Goal: Information Seeking & Learning: Learn about a topic

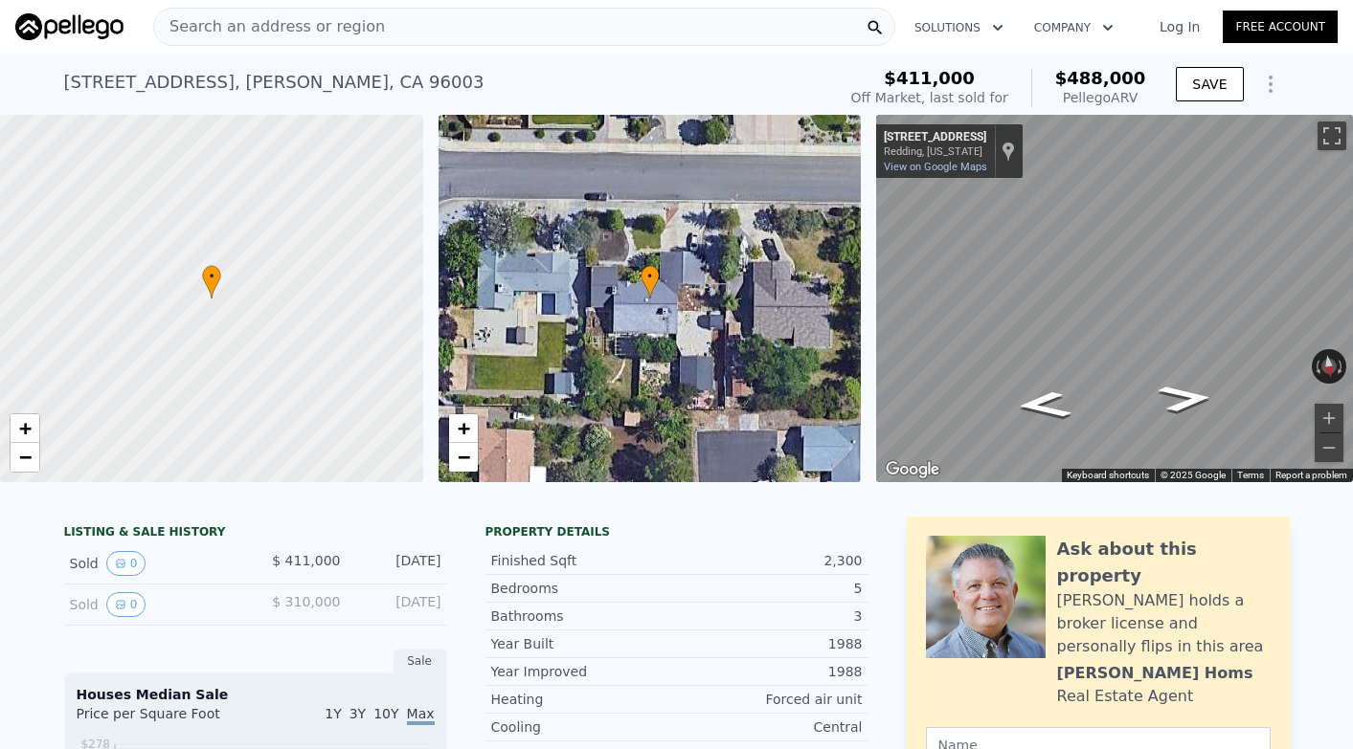
click at [388, 22] on div "Search an address or region" at bounding box center [524, 27] width 742 height 38
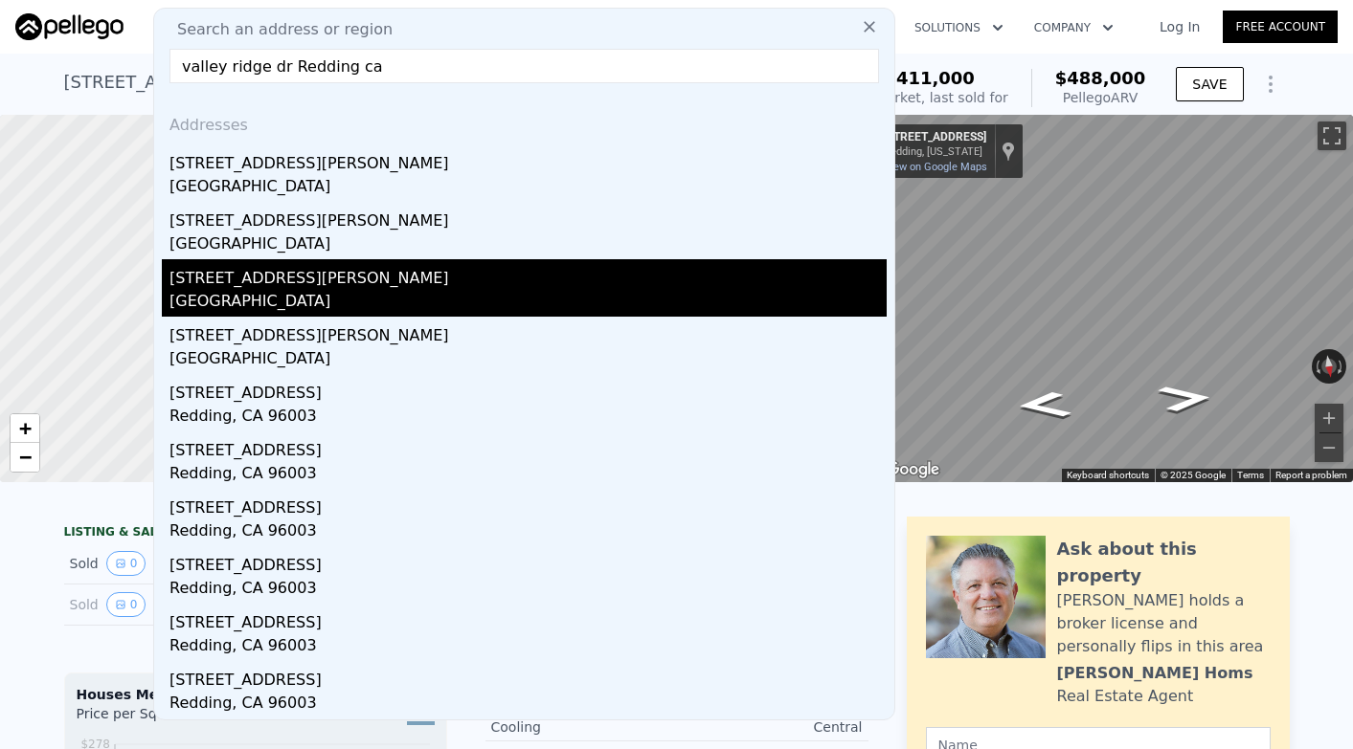
scroll to position [29, 0]
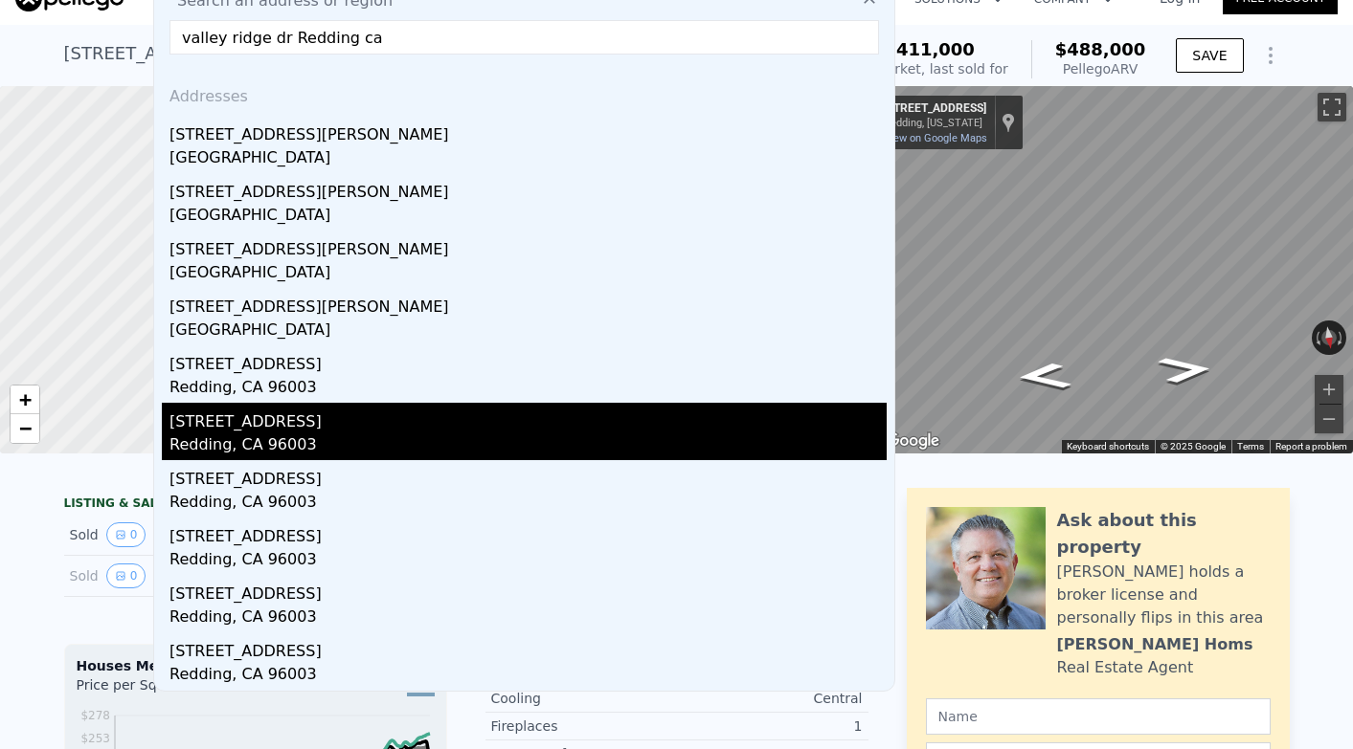
type input "valley ridge dr Redding ca"
click at [274, 409] on div "[STREET_ADDRESS]" at bounding box center [527, 418] width 717 height 31
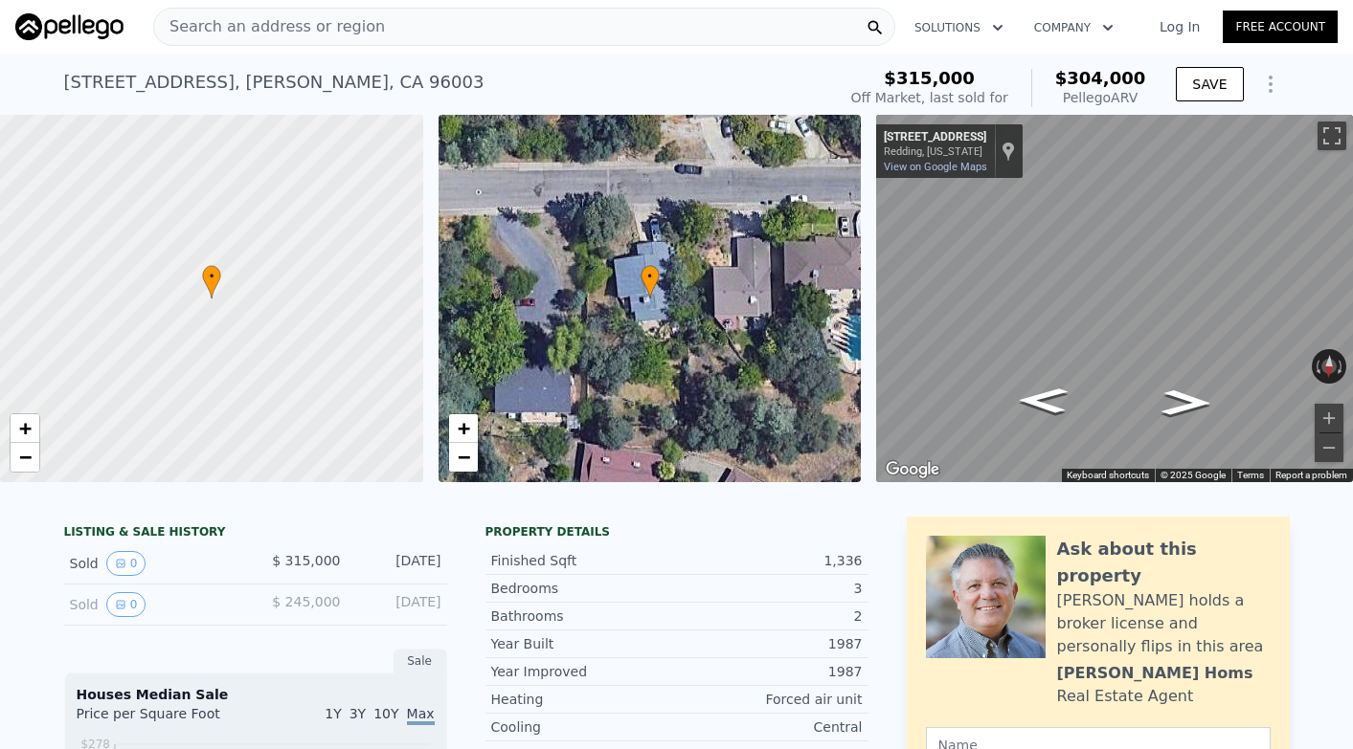
click at [384, 14] on div "Search an address or region" at bounding box center [524, 27] width 742 height 38
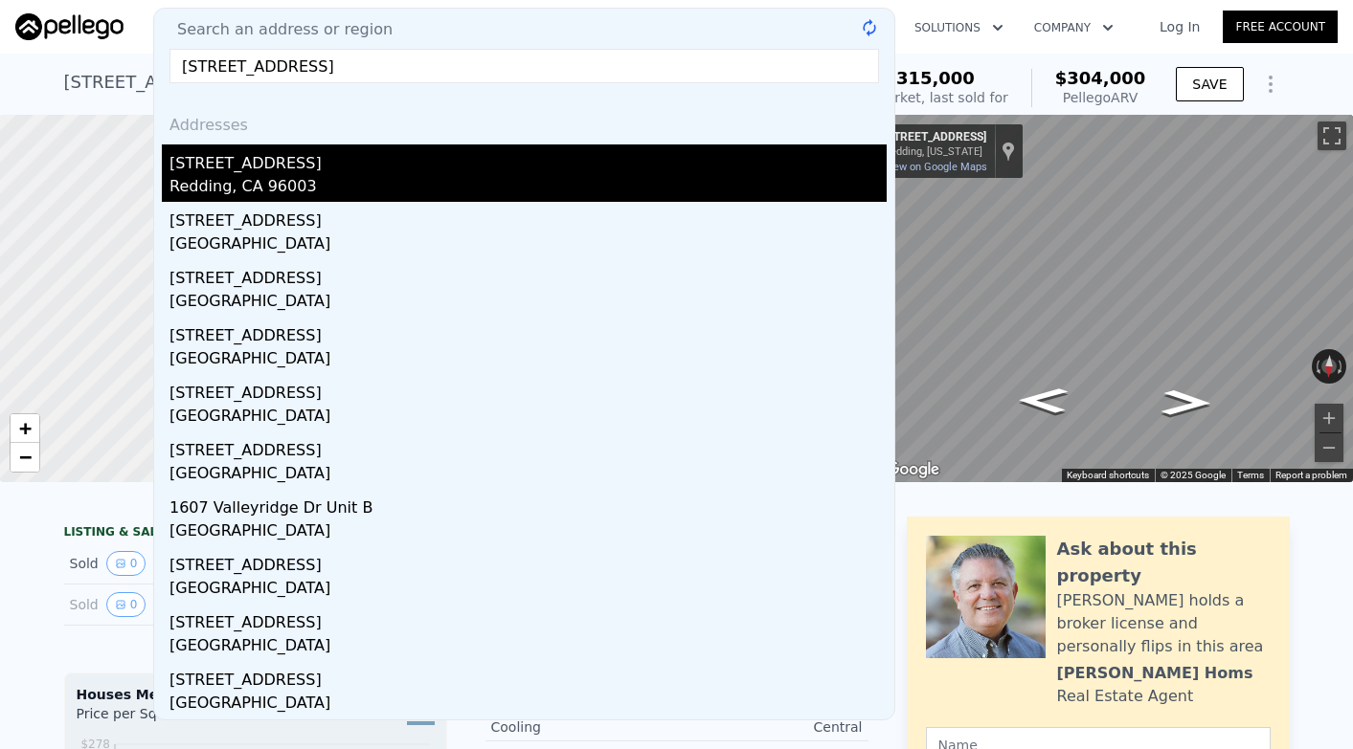
type input "[STREET_ADDRESS]"
click at [287, 179] on div "Redding, CA 96003" at bounding box center [527, 188] width 717 height 27
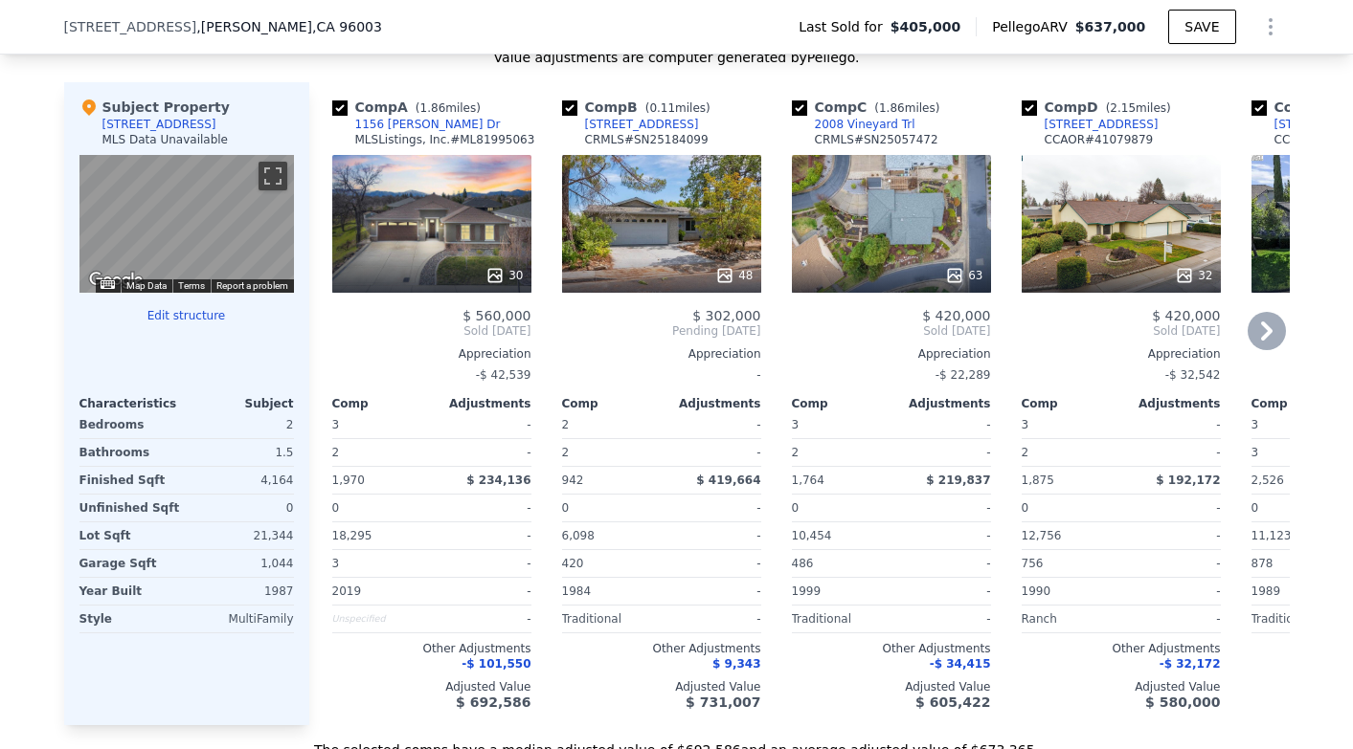
scroll to position [1823, 0]
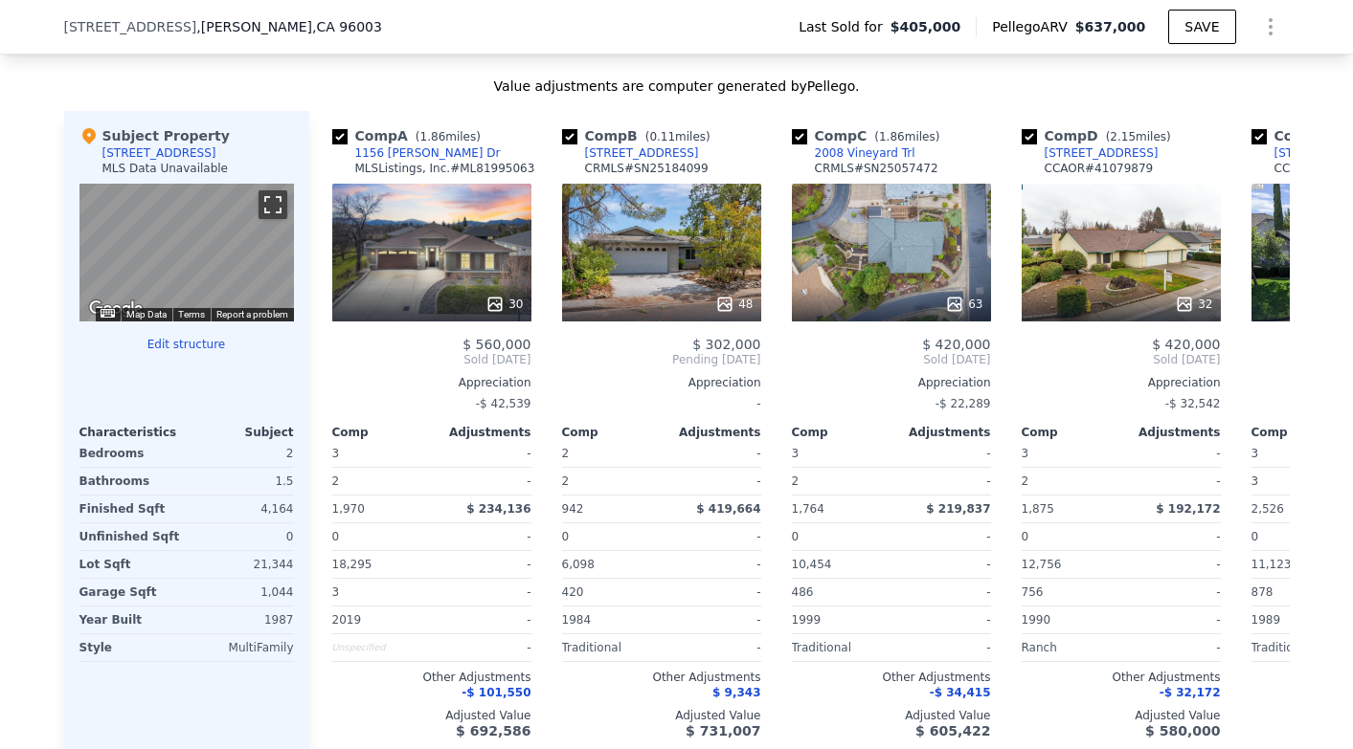
click at [270, 209] on button "Toggle fullscreen view" at bounding box center [272, 204] width 29 height 29
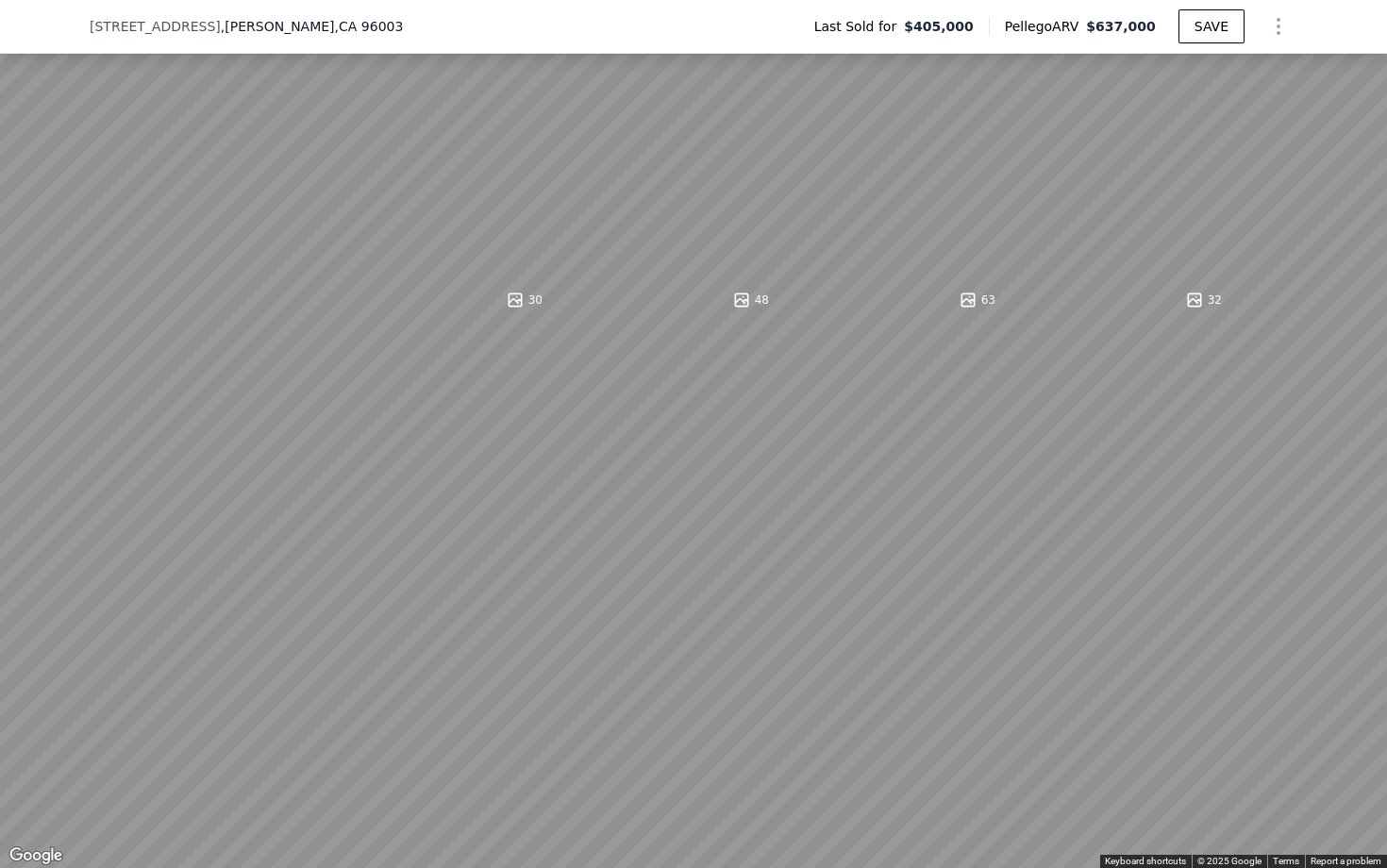
click at [1333, 19] on button "Toggle fullscreen view" at bounding box center [1366, 21] width 29 height 29
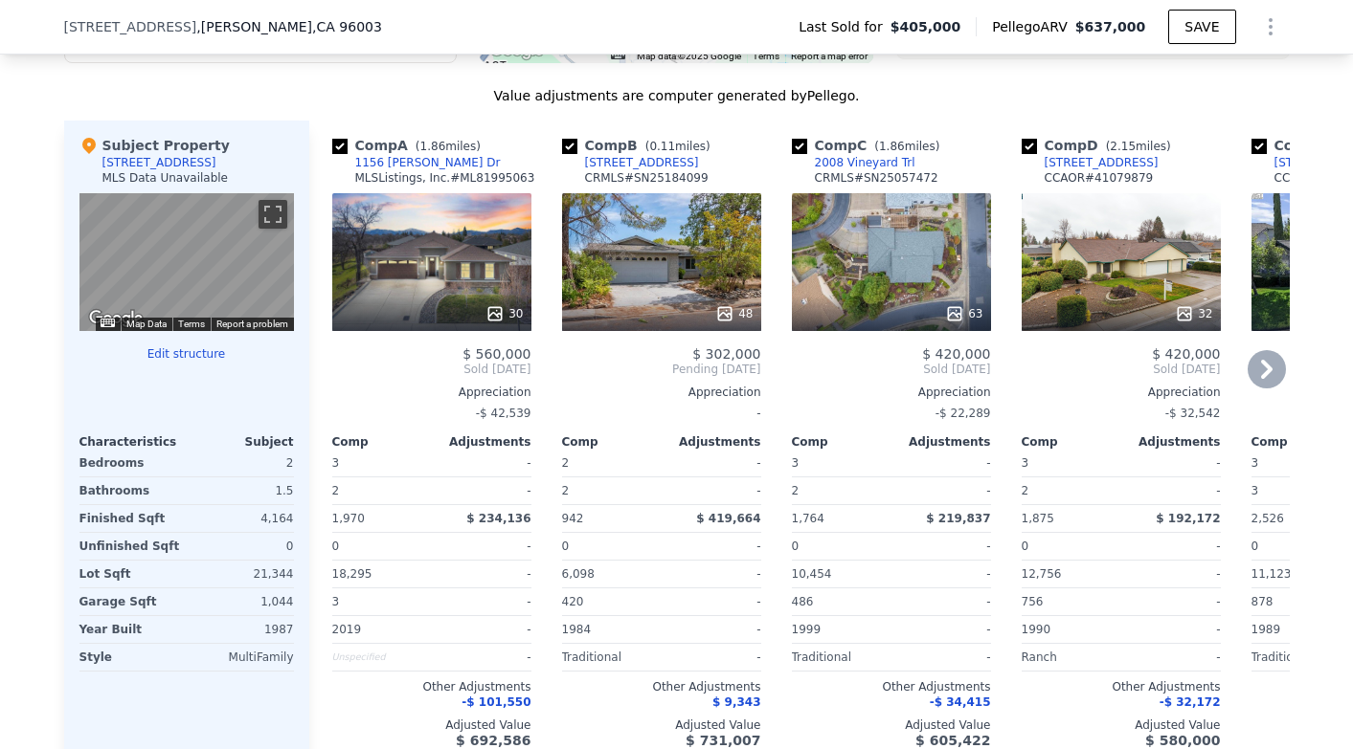
scroll to position [1837, 0]
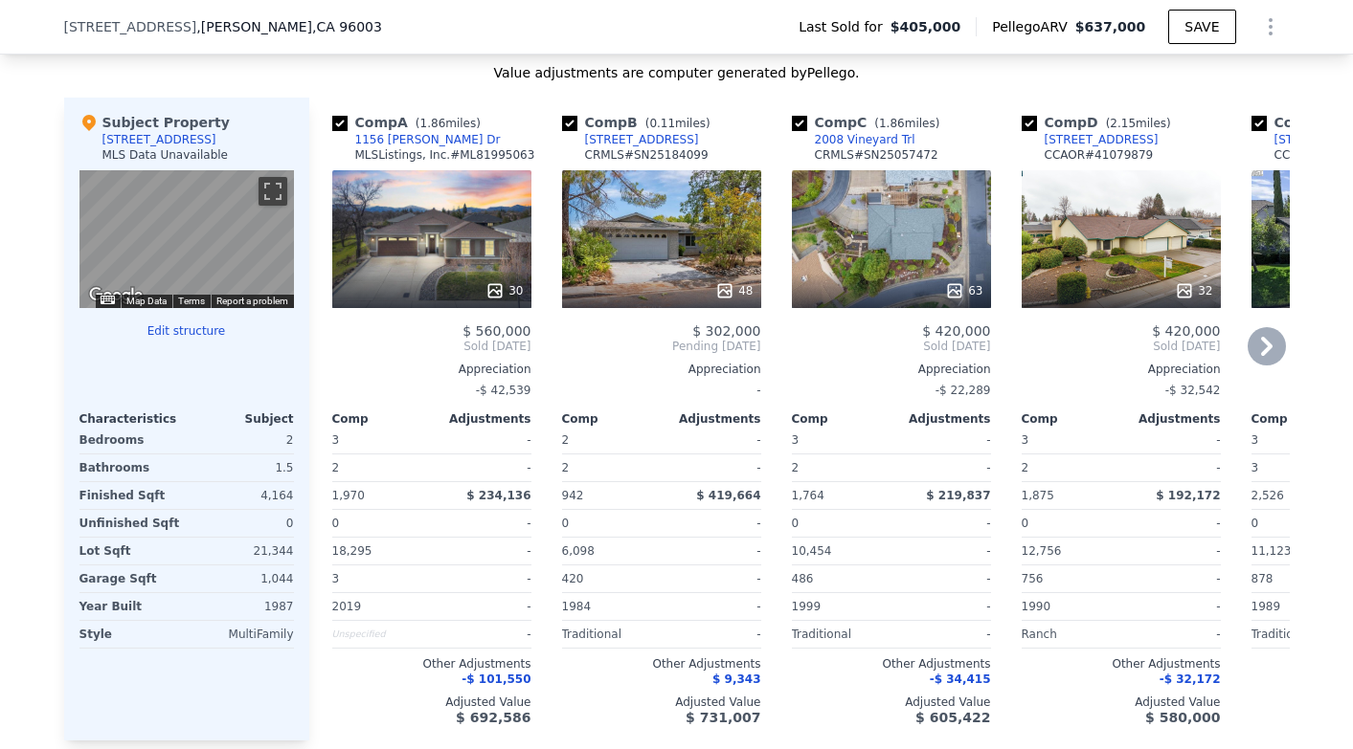
click at [1271, 343] on icon at bounding box center [1266, 346] width 38 height 38
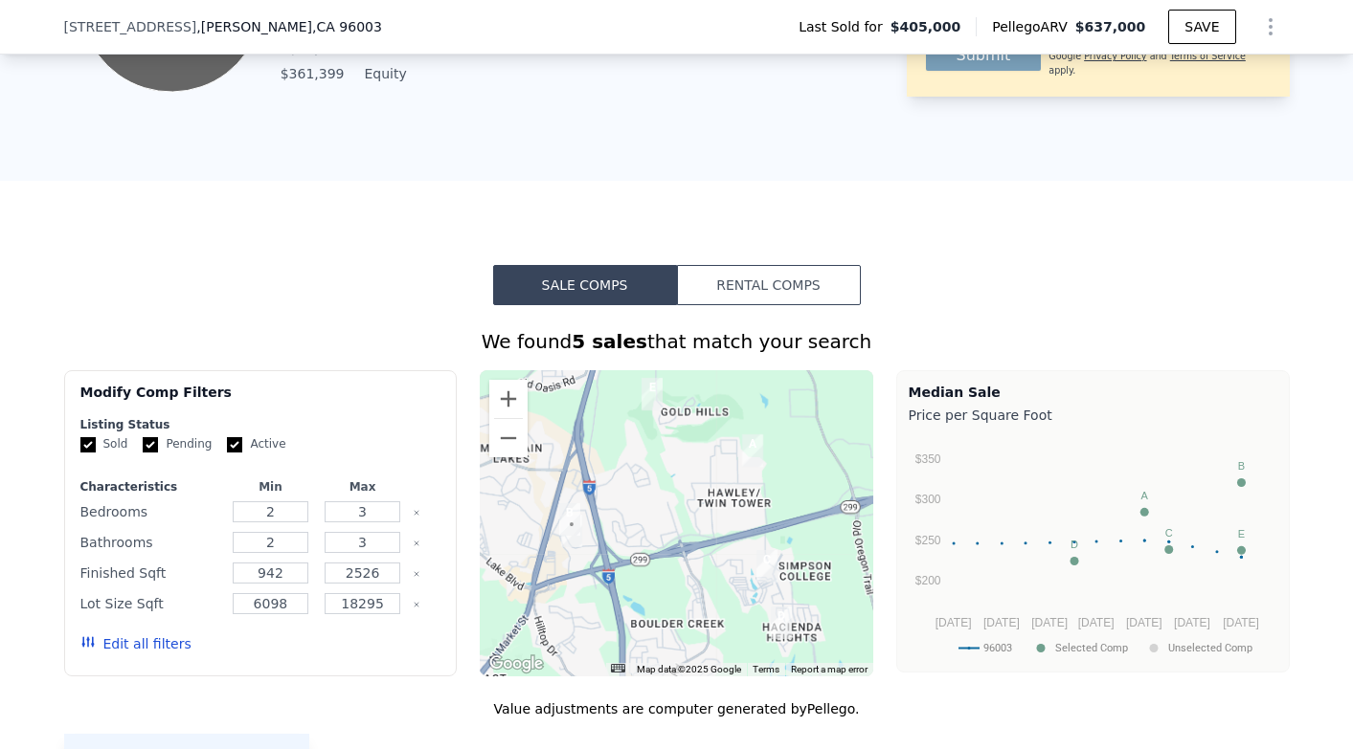
scroll to position [1294, 0]
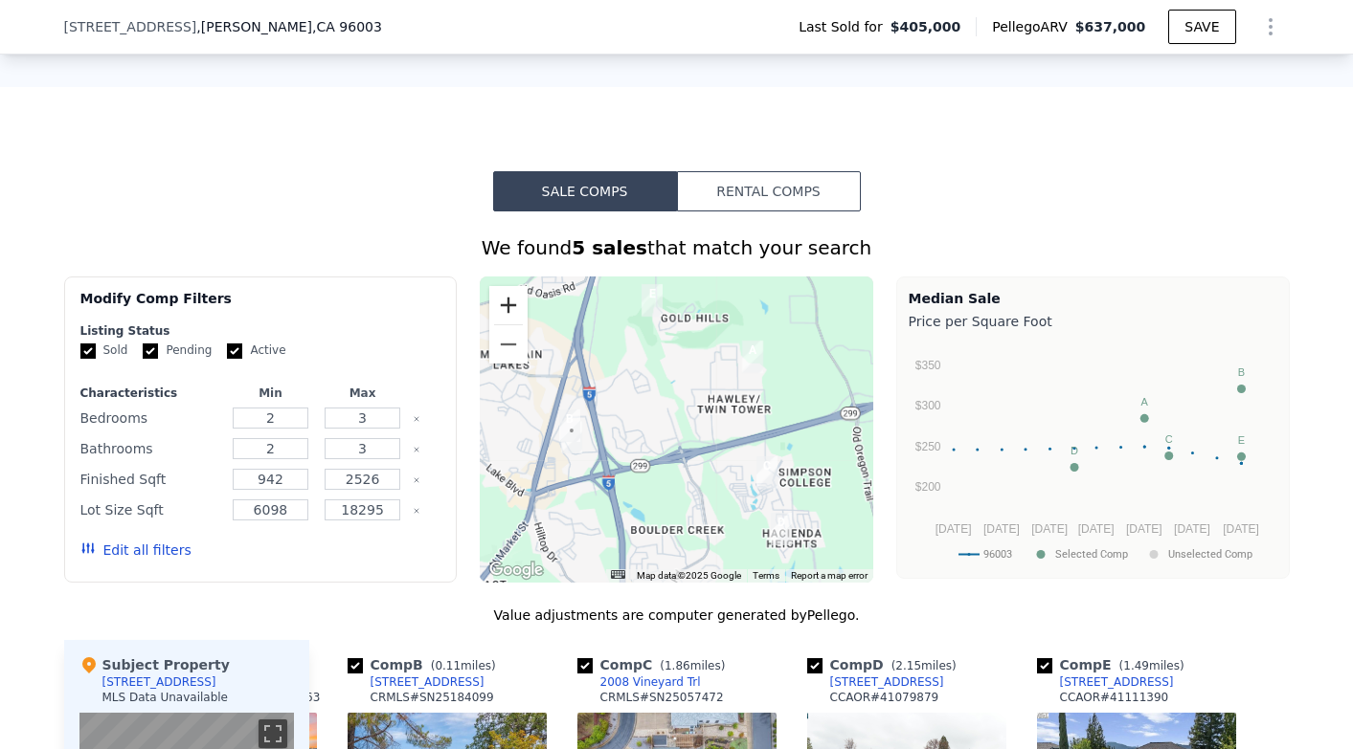
click at [511, 310] on button "Zoom in" at bounding box center [508, 305] width 38 height 38
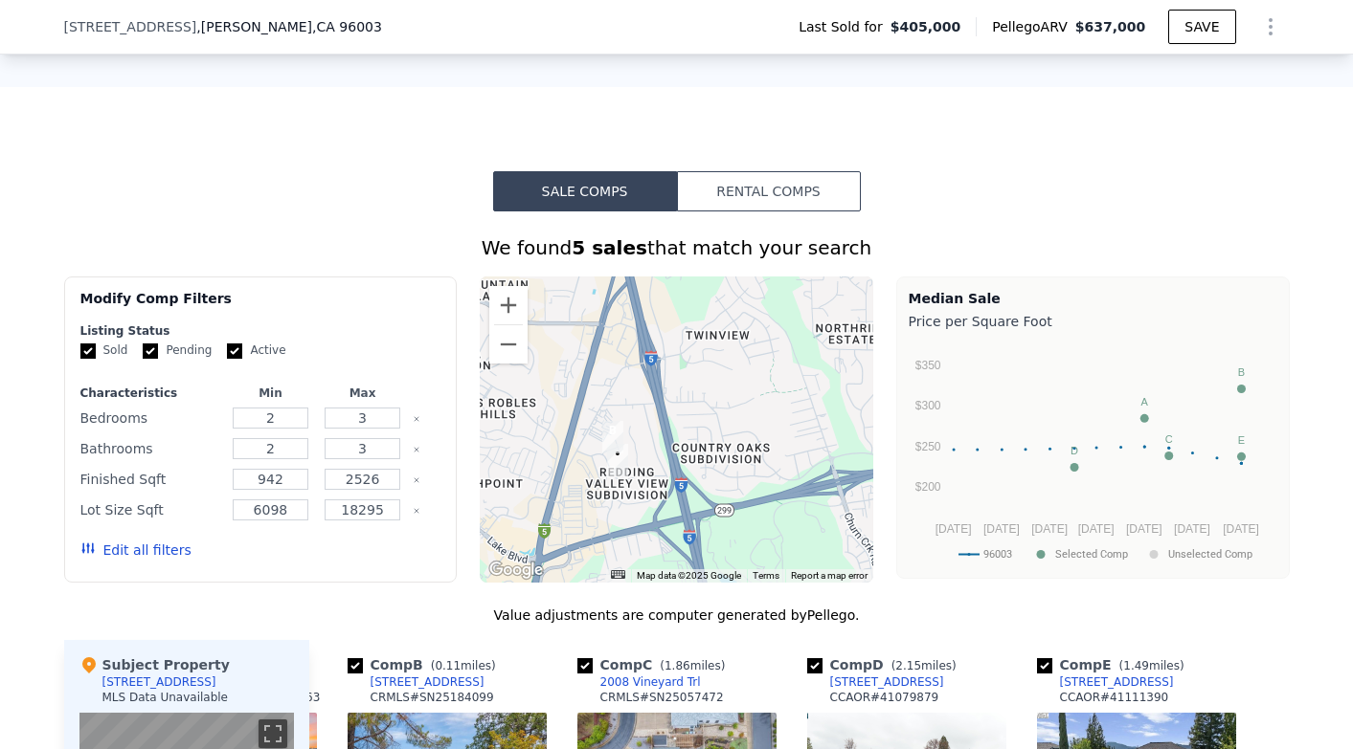
drag, startPoint x: 565, startPoint y: 455, endPoint x: 758, endPoint y: 455, distance: 193.4
click at [758, 455] on div at bounding box center [676, 430] width 393 height 306
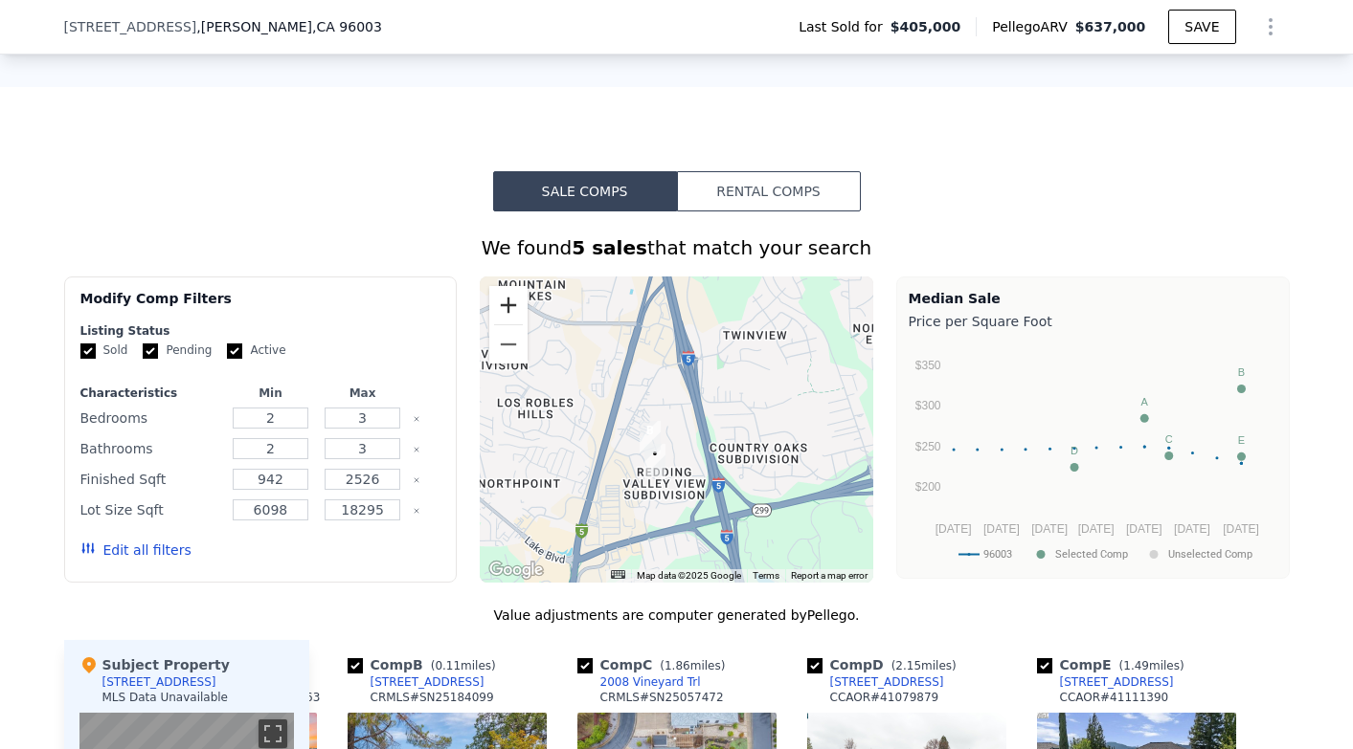
click at [516, 310] on button "Zoom in" at bounding box center [508, 305] width 38 height 38
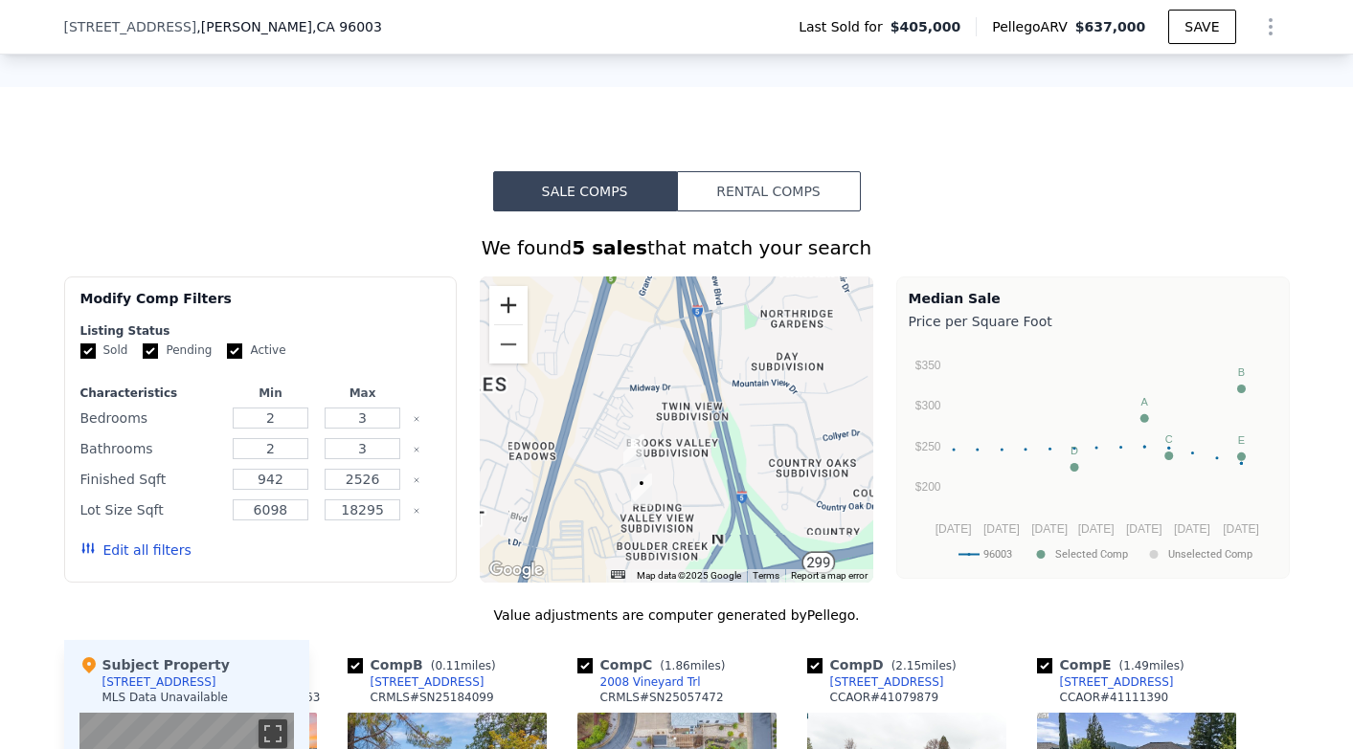
click at [516, 310] on button "Zoom in" at bounding box center [508, 305] width 38 height 38
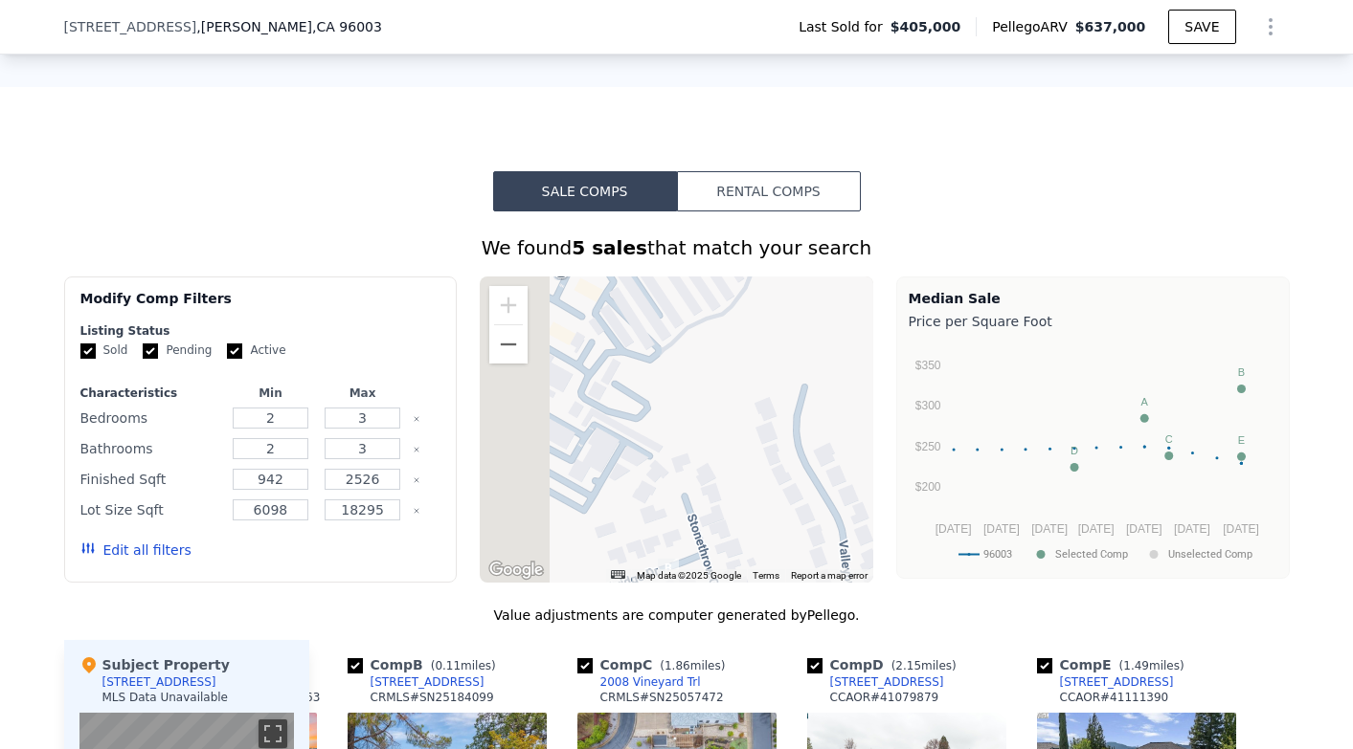
drag, startPoint x: 617, startPoint y: 422, endPoint x: 820, endPoint y: 401, distance: 204.0
click at [820, 402] on div at bounding box center [676, 430] width 393 height 306
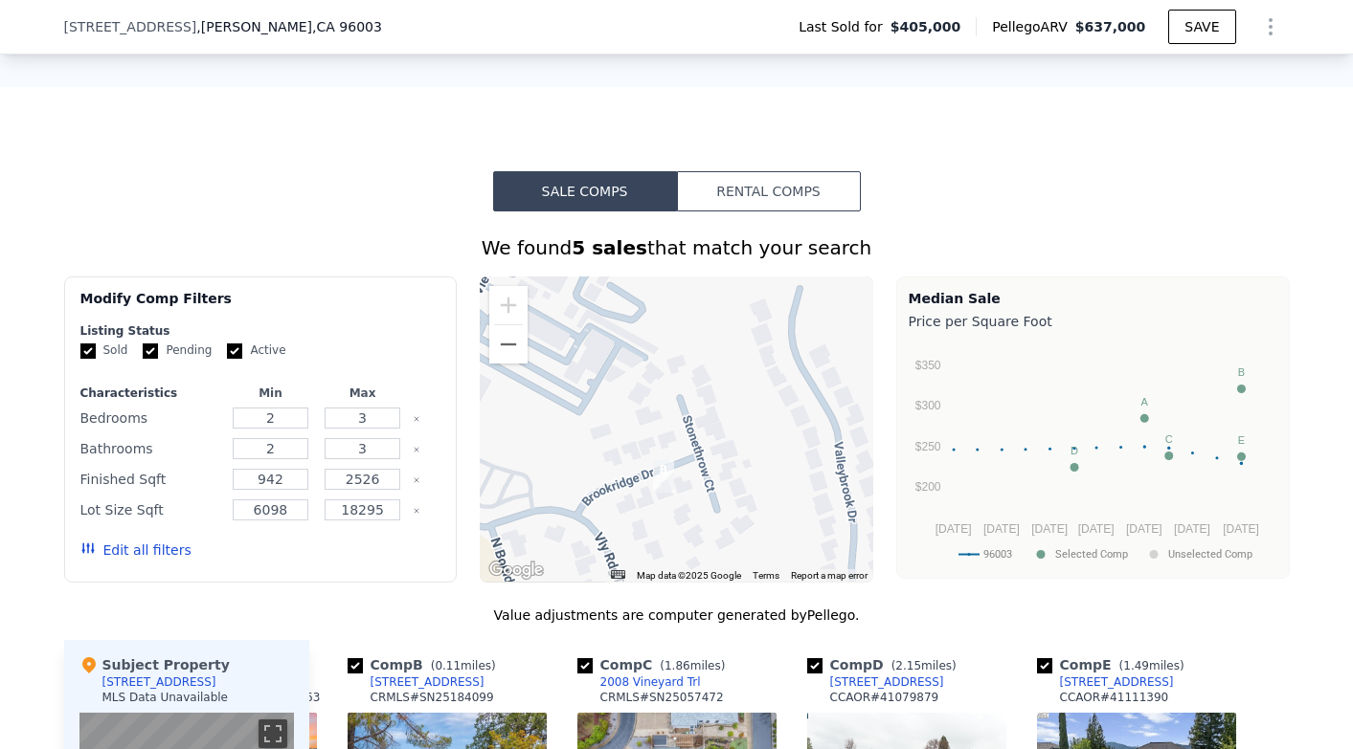
drag, startPoint x: 699, startPoint y: 487, endPoint x: 689, endPoint y: 352, distance: 135.3
click at [689, 352] on div at bounding box center [676, 430] width 393 height 306
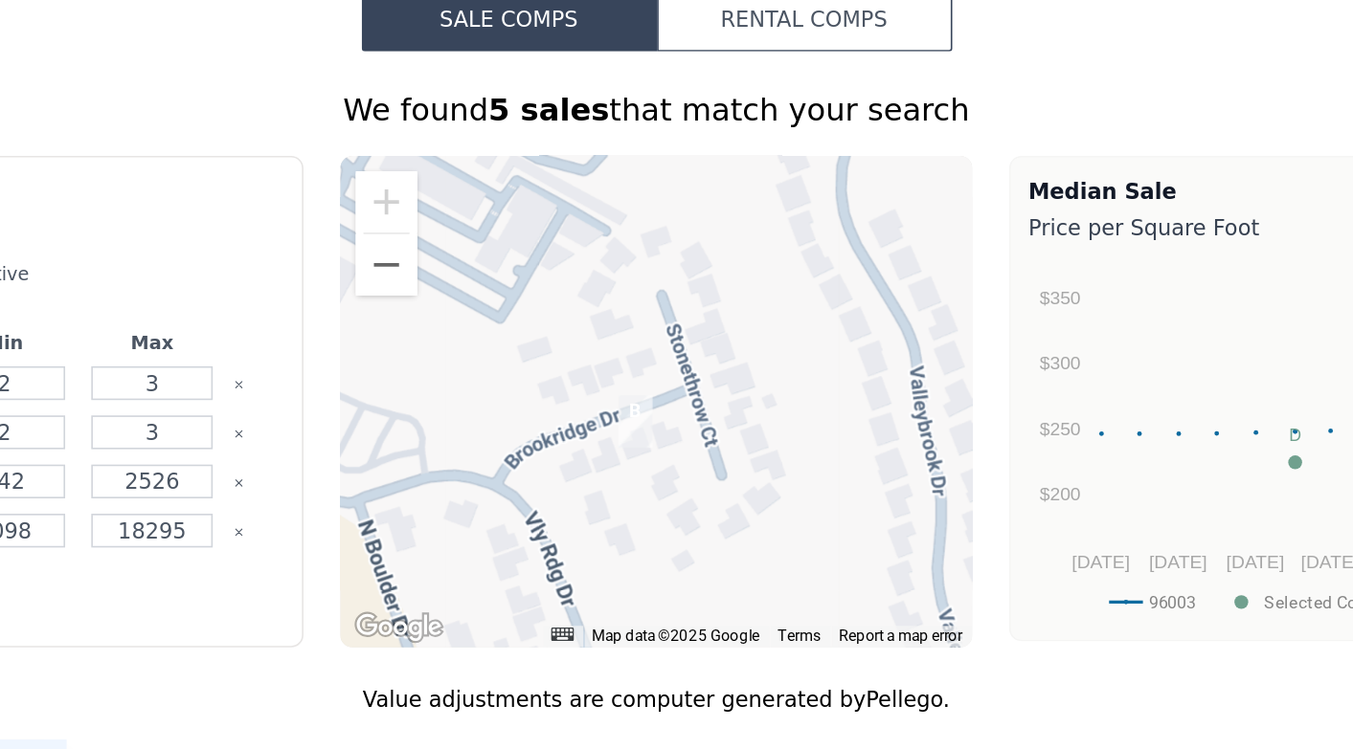
click at [480, 287] on div at bounding box center [676, 430] width 393 height 306
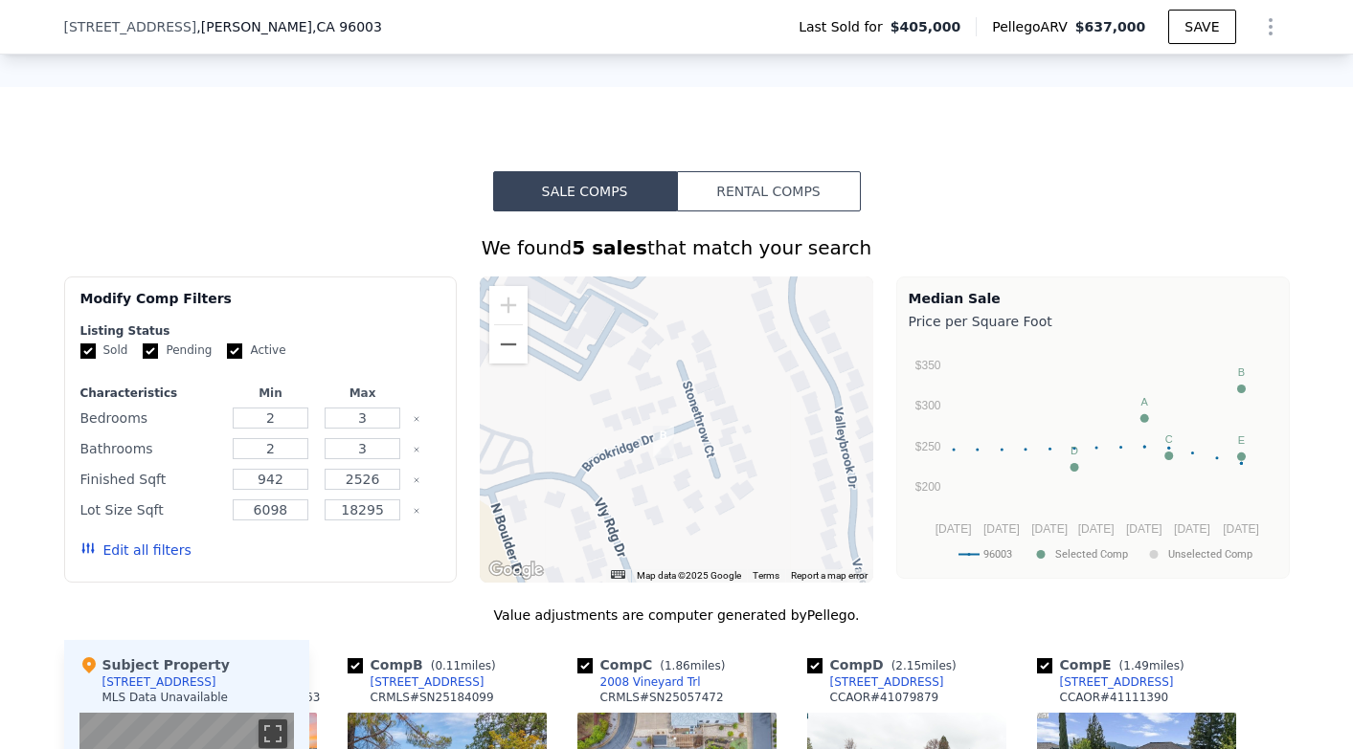
click at [583, 526] on div at bounding box center [676, 430] width 393 height 306
click at [583, 525] on div at bounding box center [676, 430] width 393 height 306
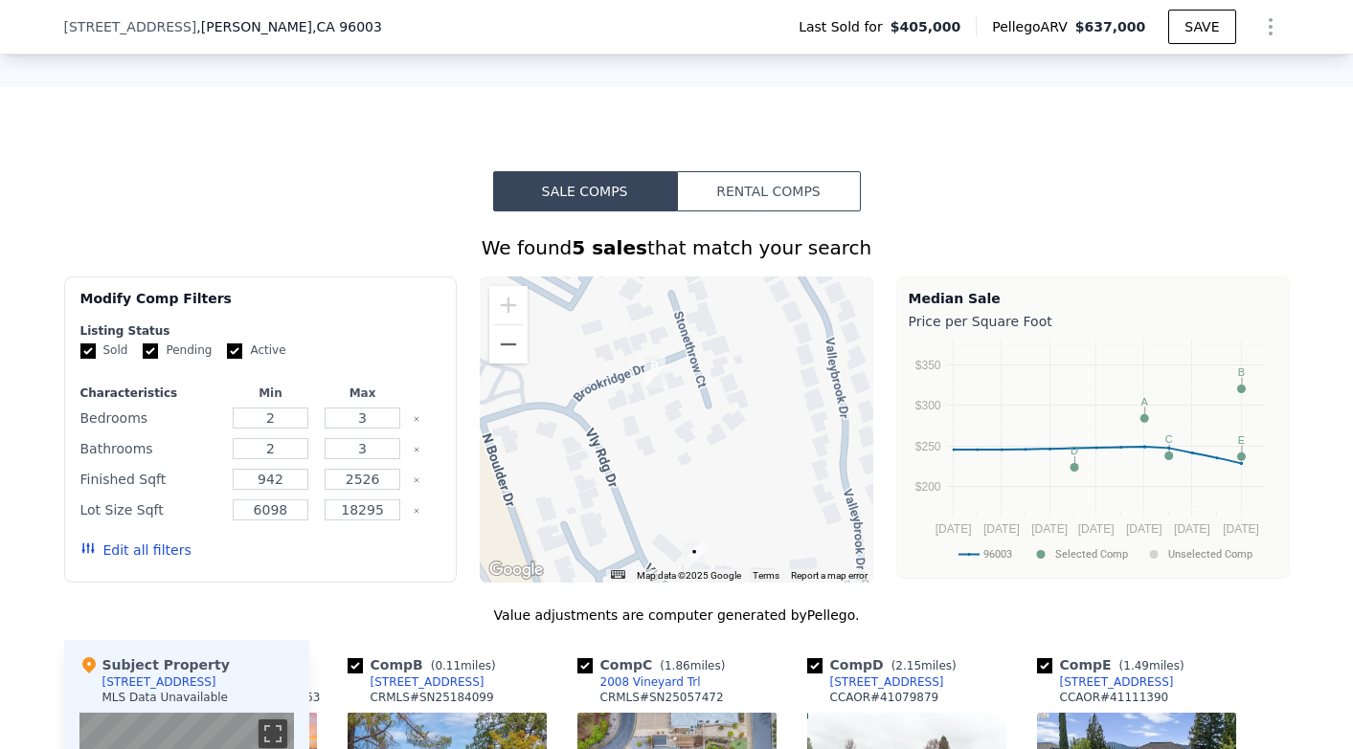
drag, startPoint x: 583, startPoint y: 504, endPoint x: 573, endPoint y: 428, distance: 77.2
click at [573, 429] on div at bounding box center [676, 430] width 393 height 306
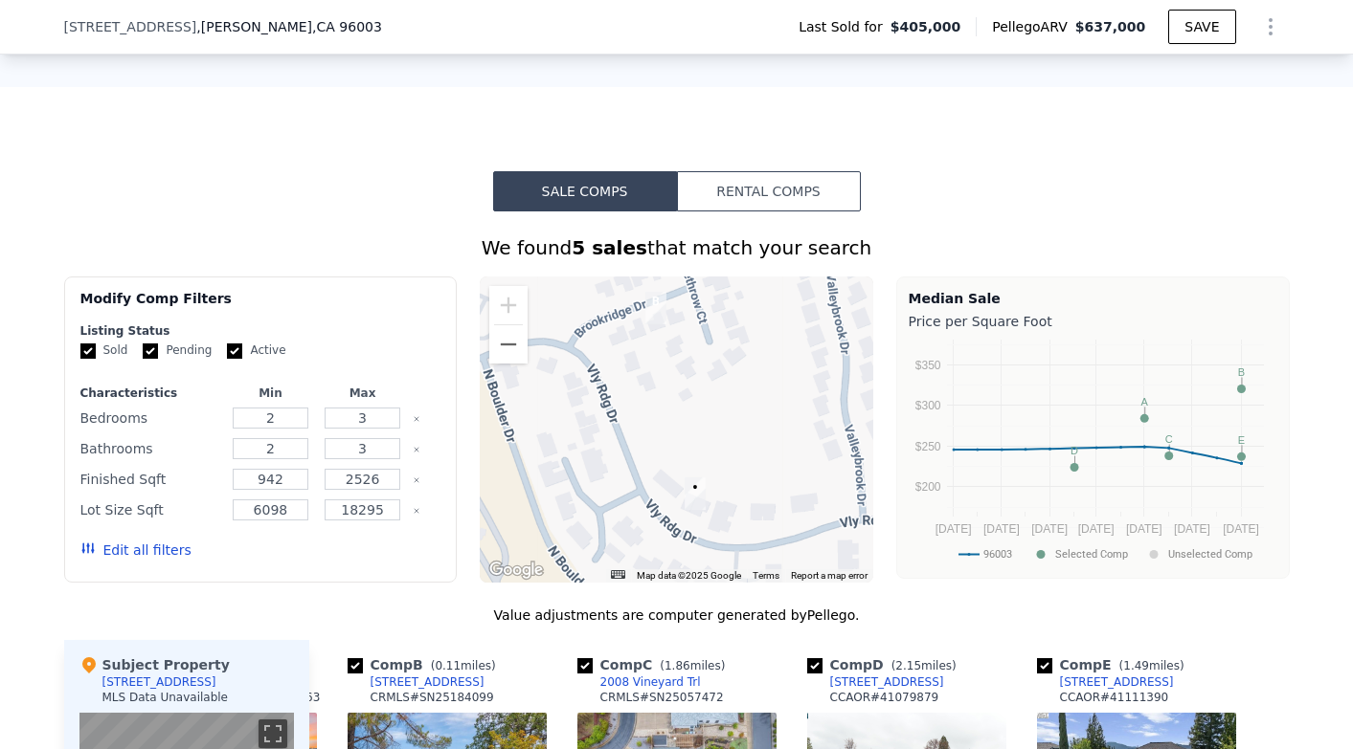
drag, startPoint x: 587, startPoint y: 470, endPoint x: 593, endPoint y: 407, distance: 63.4
click at [593, 407] on div at bounding box center [676, 430] width 393 height 306
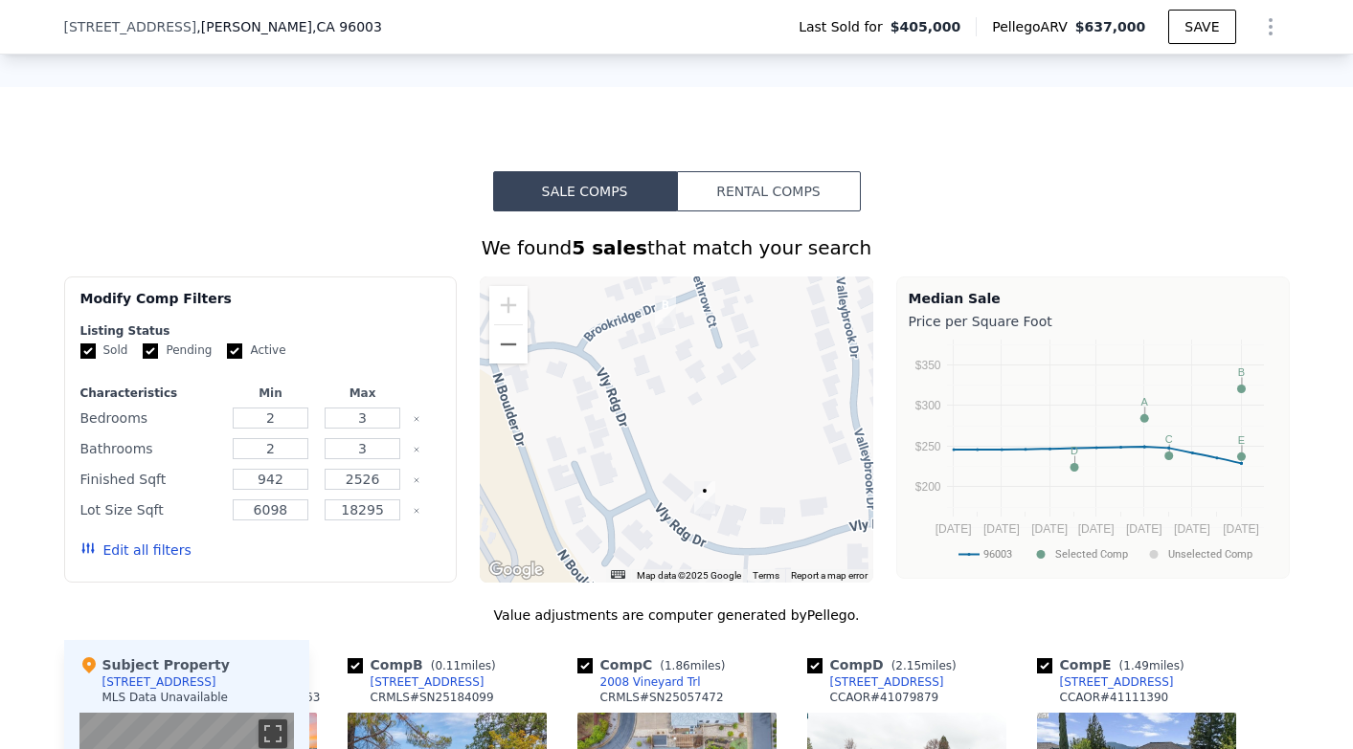
click at [672, 490] on div at bounding box center [676, 430] width 393 height 306
click at [674, 486] on div at bounding box center [676, 430] width 393 height 306
click at [741, 196] on button "Rental Comps" at bounding box center [769, 191] width 184 height 40
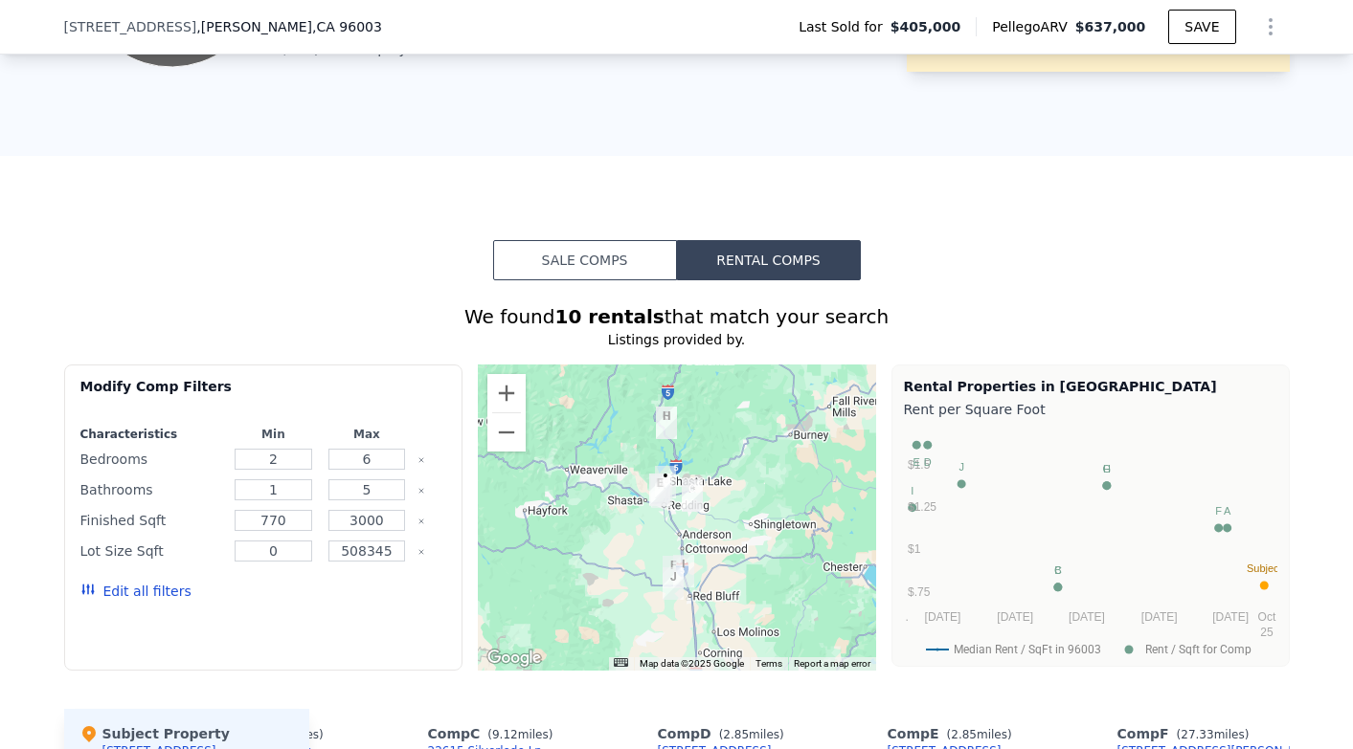
scroll to position [1224, 0]
click at [505, 392] on button "Zoom in" at bounding box center [506, 394] width 38 height 38
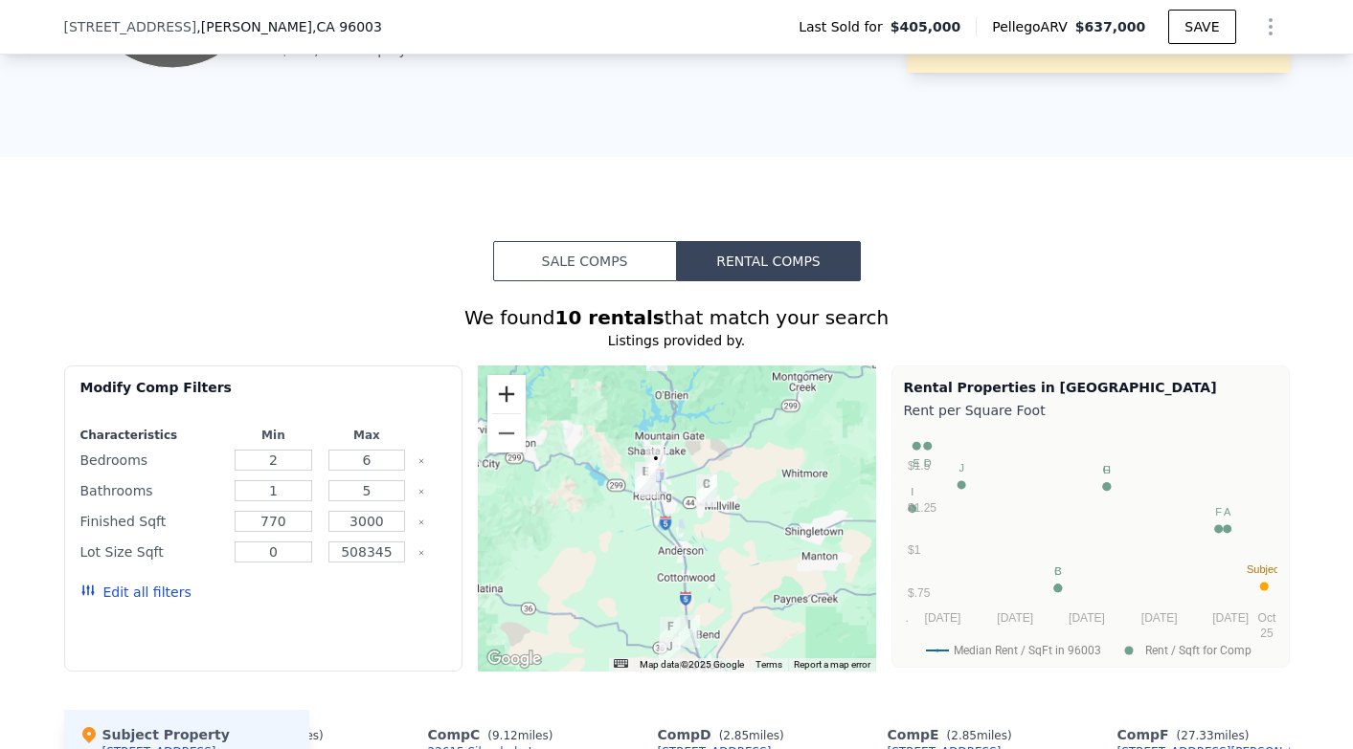
click at [505, 392] on button "Zoom in" at bounding box center [506, 394] width 38 height 38
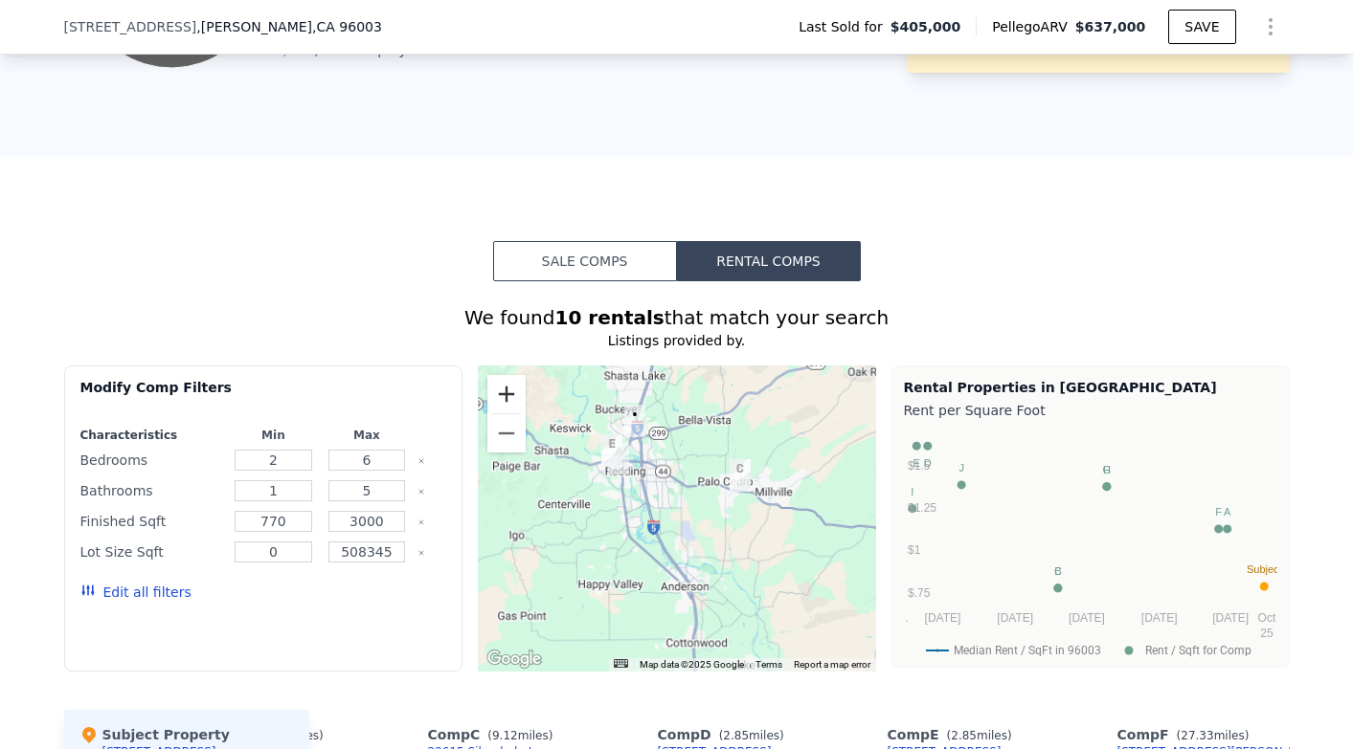
click at [505, 392] on button "Zoom in" at bounding box center [506, 394] width 38 height 38
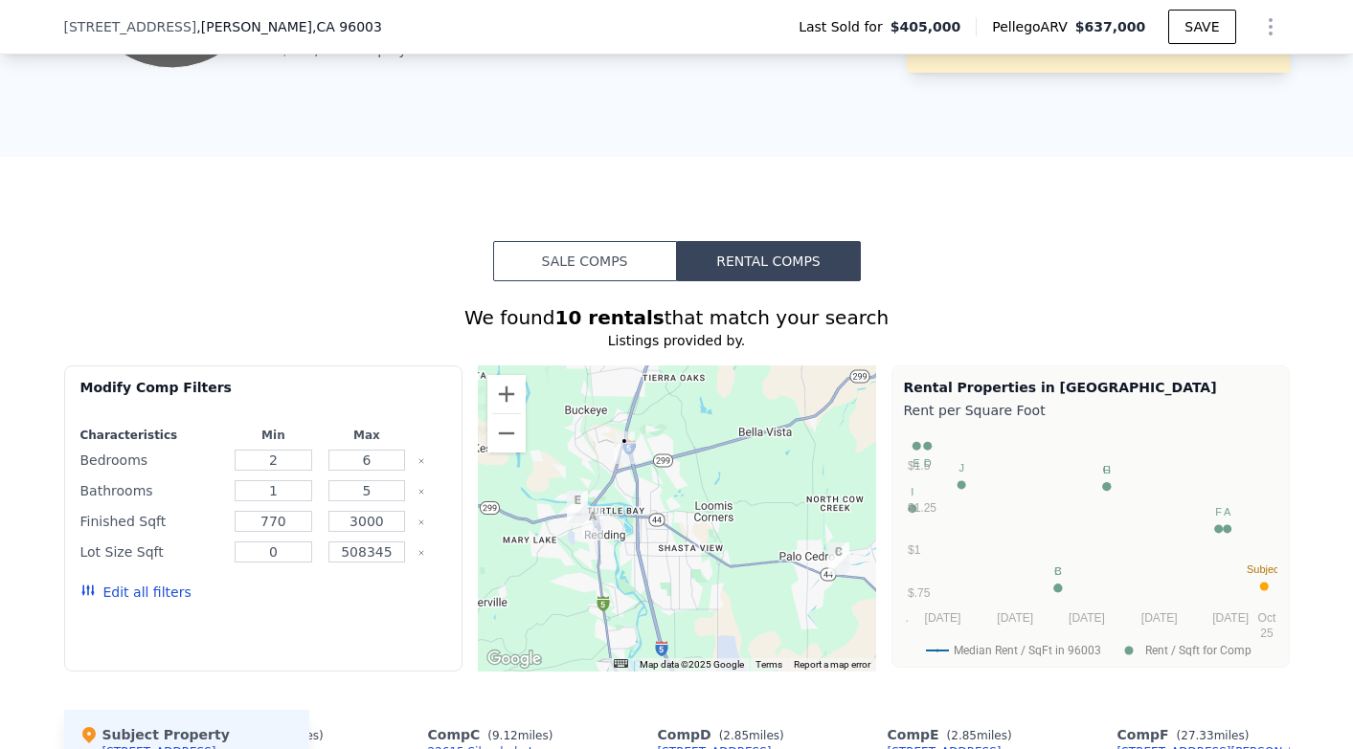
drag, startPoint x: 599, startPoint y: 487, endPoint x: 642, endPoint y: 619, distance: 138.9
click at [640, 616] on div at bounding box center [677, 519] width 398 height 306
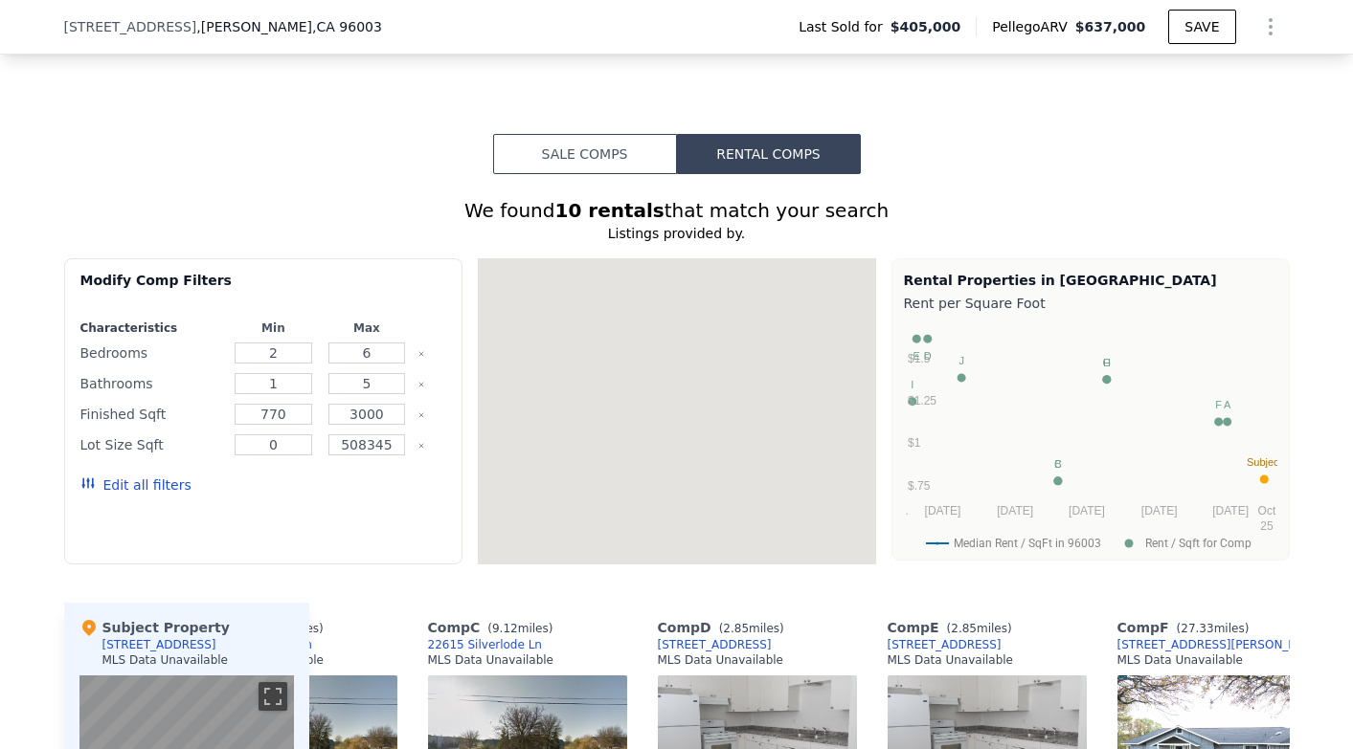
scroll to position [1371, 0]
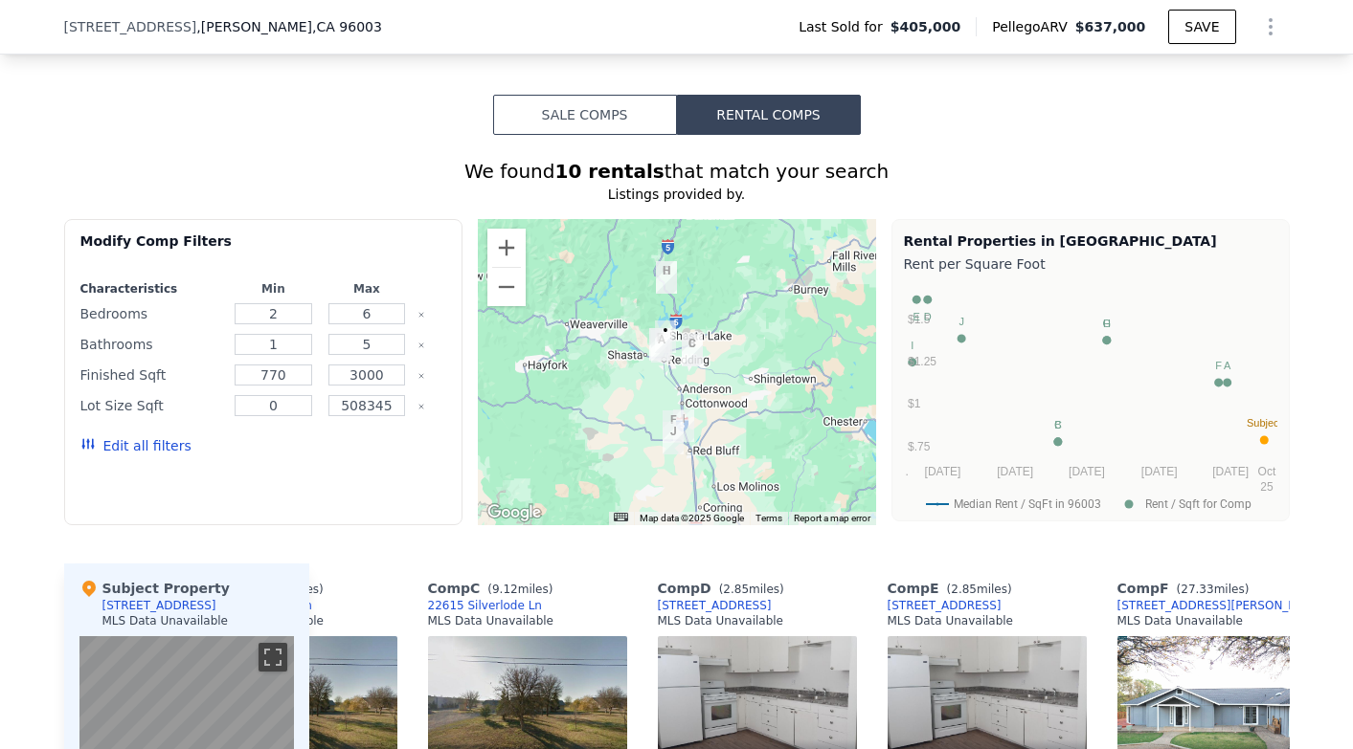
click at [439, 0] on div "[STREET_ADDRESS] Last Sold for $405,000 Pellego ARV $637,000 SAVE" at bounding box center [676, 27] width 1225 height 54
